Goal: Task Accomplishment & Management: Use online tool/utility

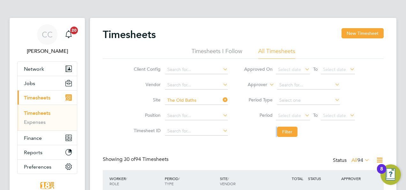
click at [352, 159] on label "All 94" at bounding box center [360, 160] width 18 height 6
click at [221, 98] on icon at bounding box center [221, 99] width 0 height 9
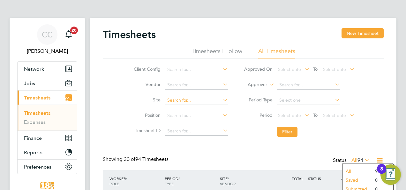
click at [211, 98] on input at bounding box center [196, 100] width 63 height 9
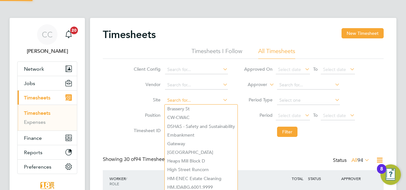
type input "h"
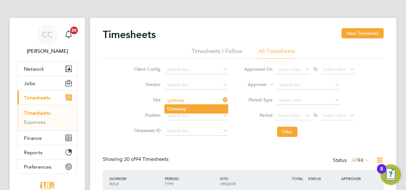
click at [198, 104] on li "Gateway" at bounding box center [196, 108] width 63 height 9
type input "Gateway"
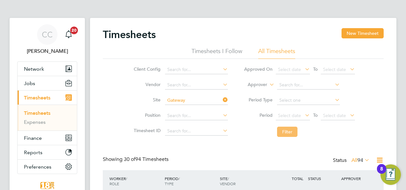
click at [283, 136] on button "Filter" at bounding box center [287, 131] width 20 height 10
click at [378, 160] on icon at bounding box center [380, 160] width 8 height 8
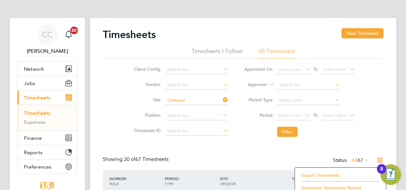
click at [333, 172] on li "Export Timesheets" at bounding box center [340, 174] width 85 height 9
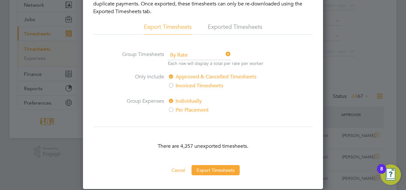
click at [213, 88] on label "Invoiced Timesheets" at bounding box center [221, 86] width 107 height 8
click at [209, 77] on label "Approved & Cancelled Timesheets" at bounding box center [221, 77] width 107 height 8
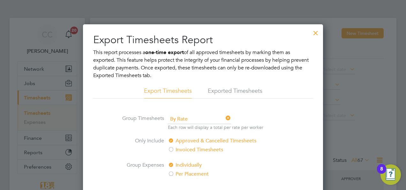
click at [317, 33] on div at bounding box center [315, 31] width 11 height 11
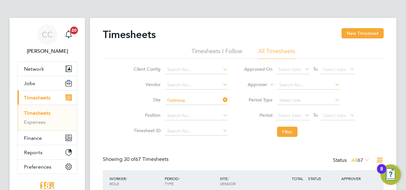
click at [359, 156] on div "Status All 67" at bounding box center [352, 160] width 38 height 9
click at [379, 156] on icon at bounding box center [380, 160] width 8 height 8
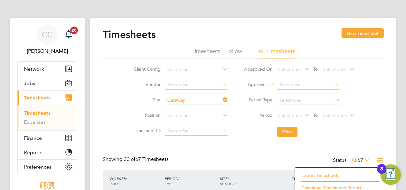
click at [328, 184] on li "Download Timesheets Report" at bounding box center [340, 187] width 85 height 9
